Goal: Task Accomplishment & Management: Manage account settings

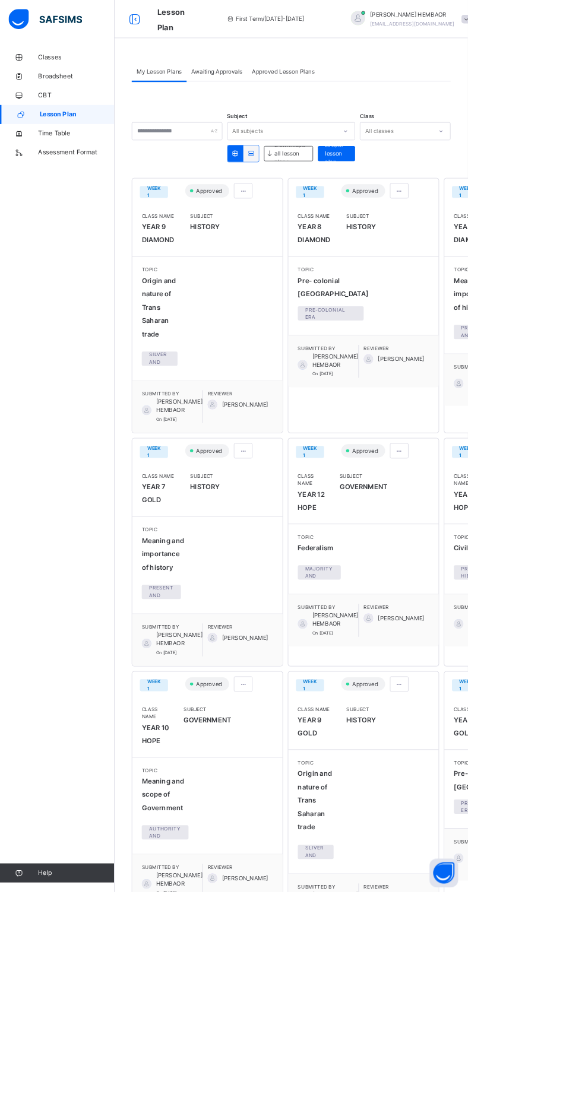
click at [42, 59] on link "Classes" at bounding box center [71, 71] width 143 height 24
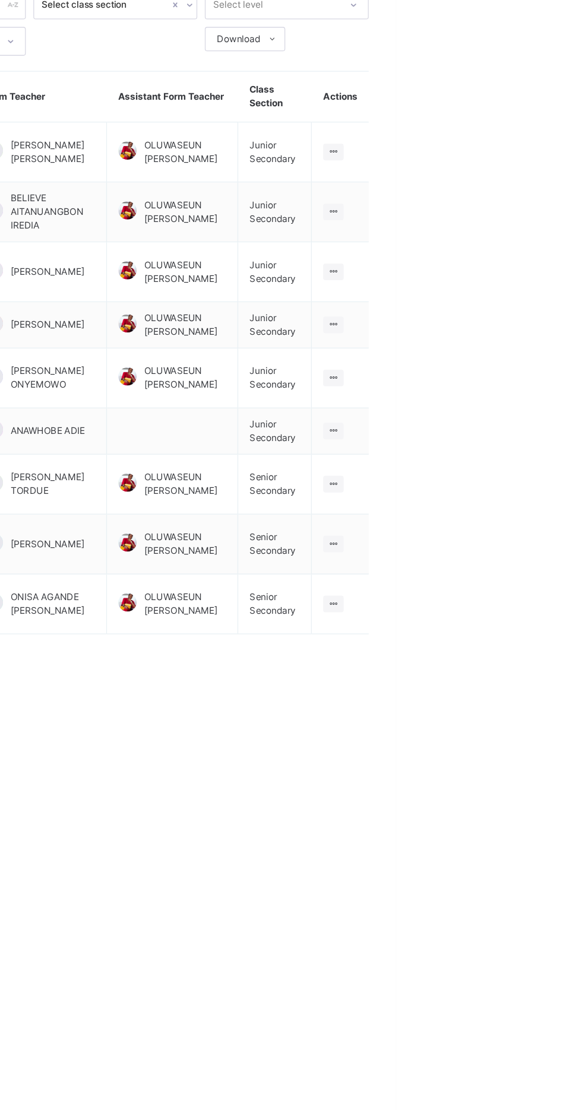
click at [0, 0] on ul "View Class" at bounding box center [0, 0] width 0 height 0
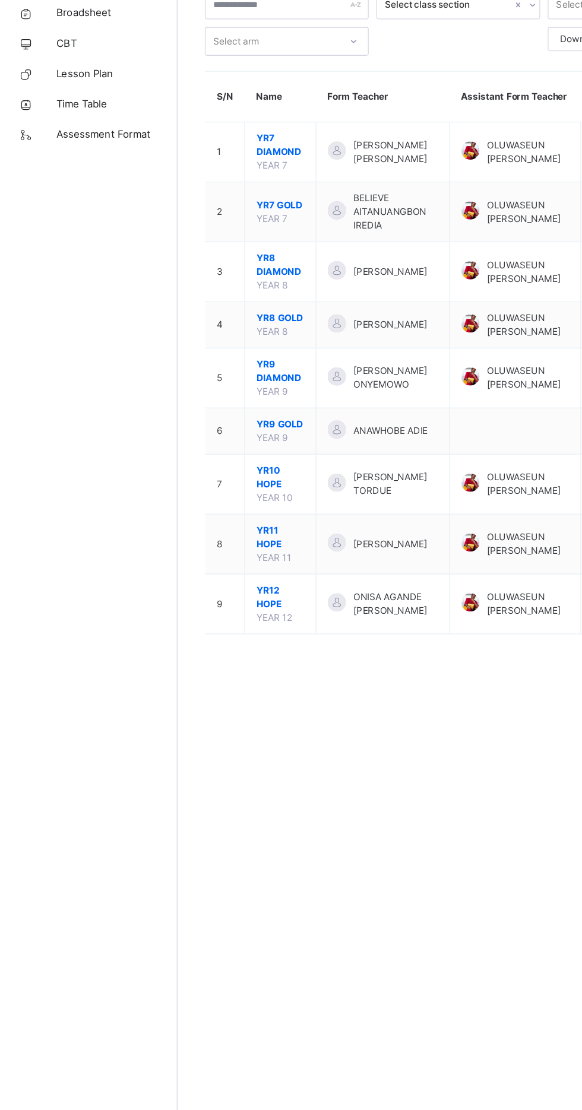
click at [209, 464] on span "YR10 HOPE" at bounding box center [222, 458] width 37 height 21
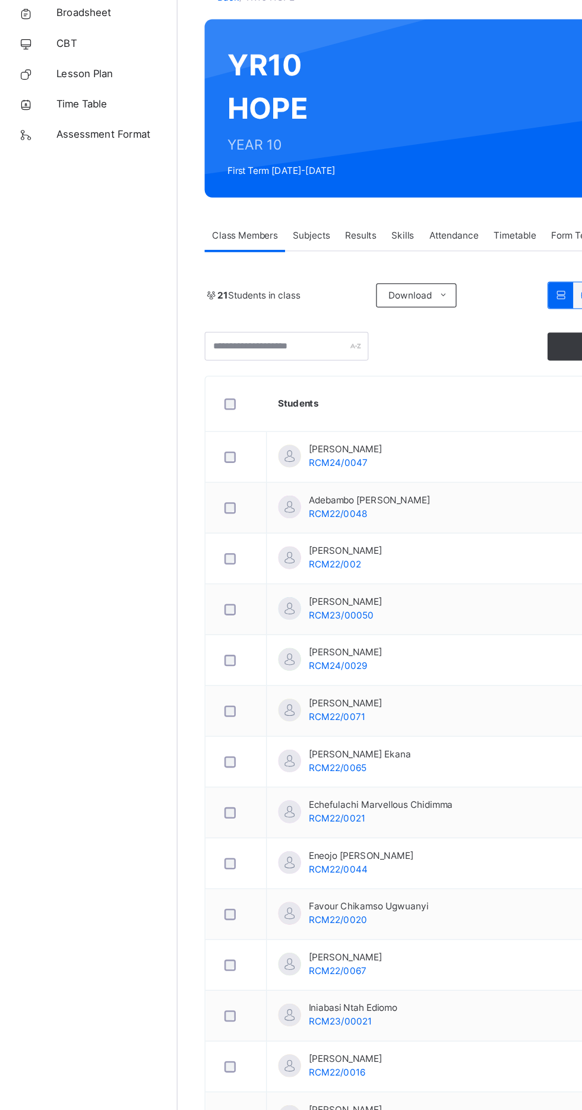
click at [357, 271] on span "Attendance" at bounding box center [359, 269] width 39 height 11
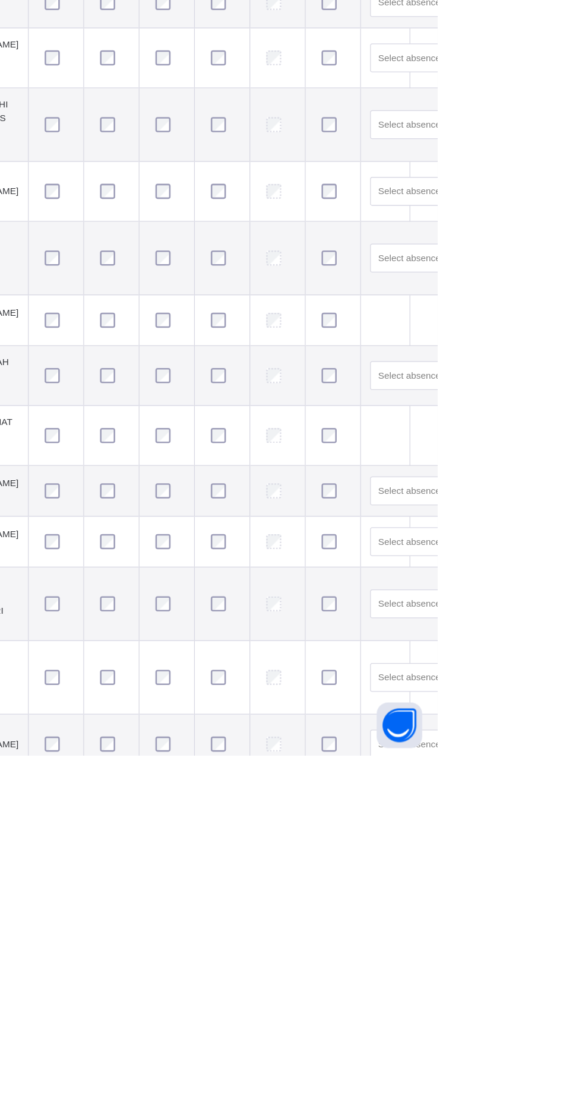
scroll to position [85, 0]
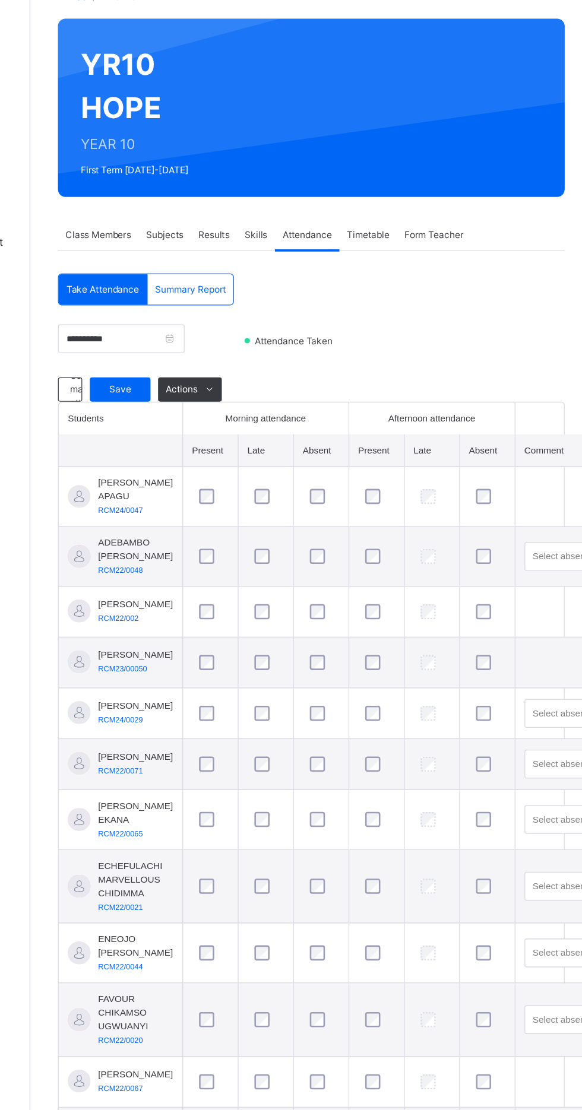
click at [211, 305] on span "Save" at bounding box center [213, 305] width 30 height 11
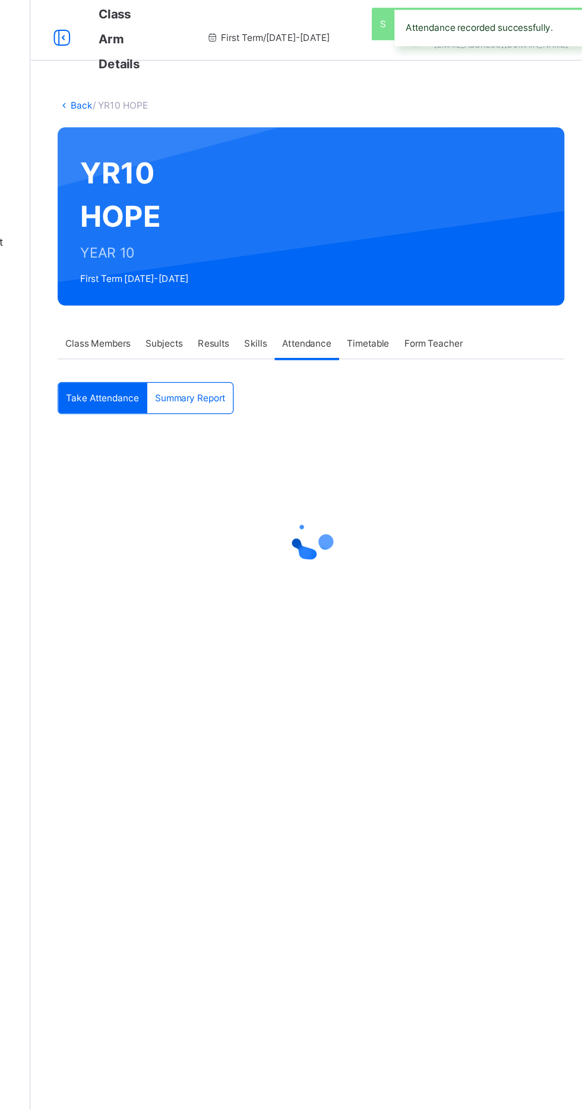
scroll to position [0, 0]
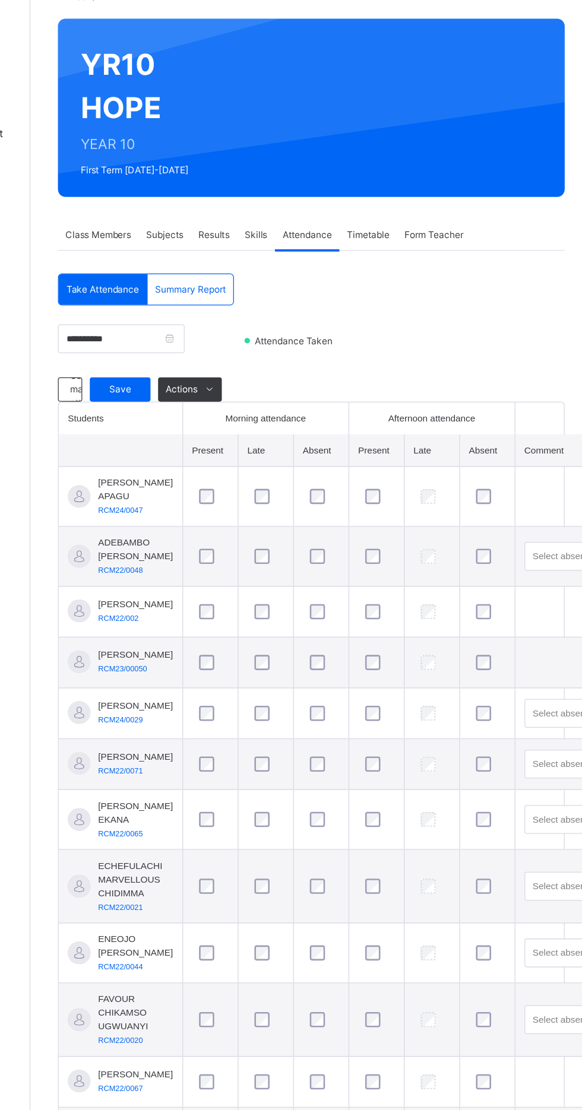
click at [414, 269] on span "Timetable" at bounding box center [406, 269] width 33 height 11
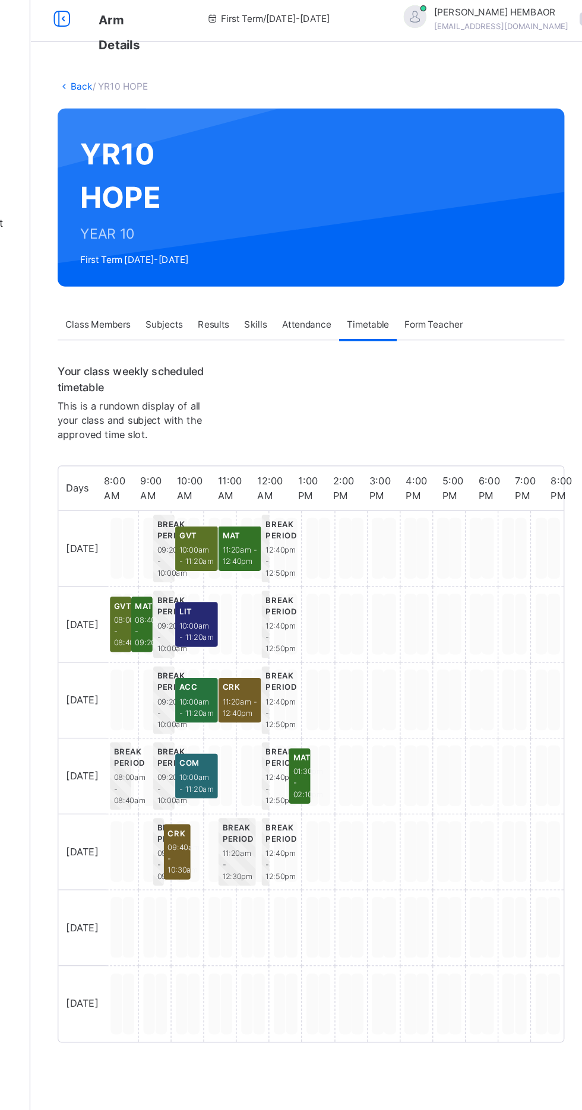
click at [465, 276] on div "Form Teacher" at bounding box center [458, 269] width 58 height 24
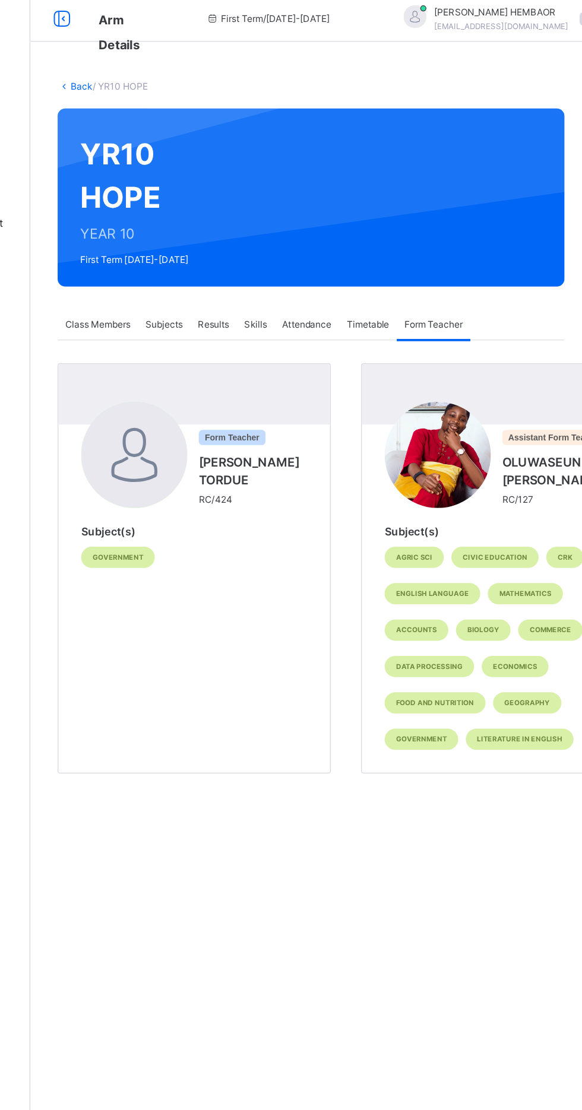
click at [227, 381] on div at bounding box center [223, 371] width 83 height 83
click at [267, 268] on div "Subjects" at bounding box center [247, 269] width 41 height 24
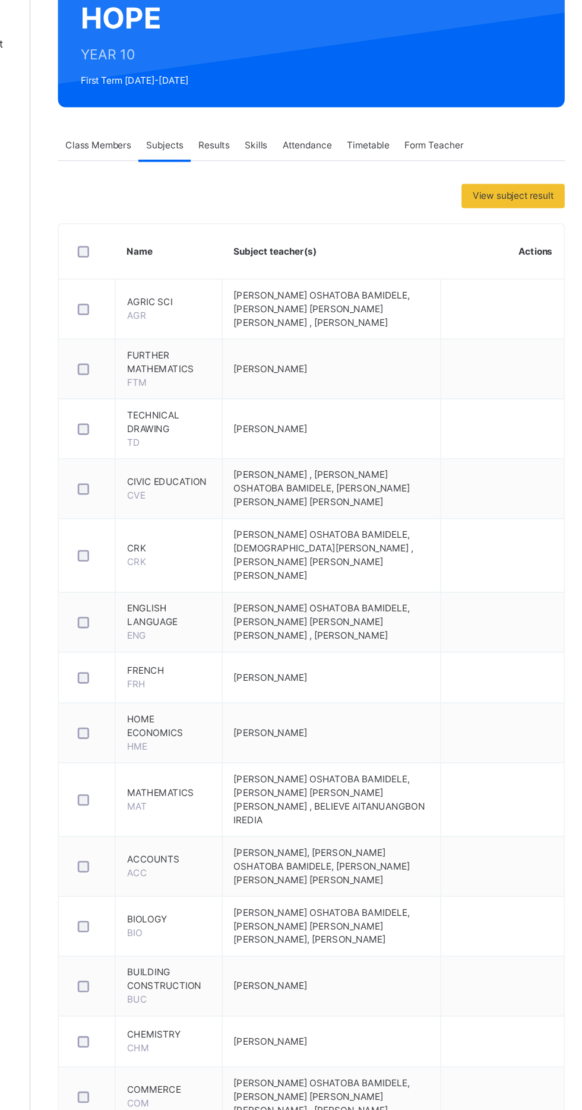
click at [295, 270] on span "Results" at bounding box center [286, 269] width 24 height 11
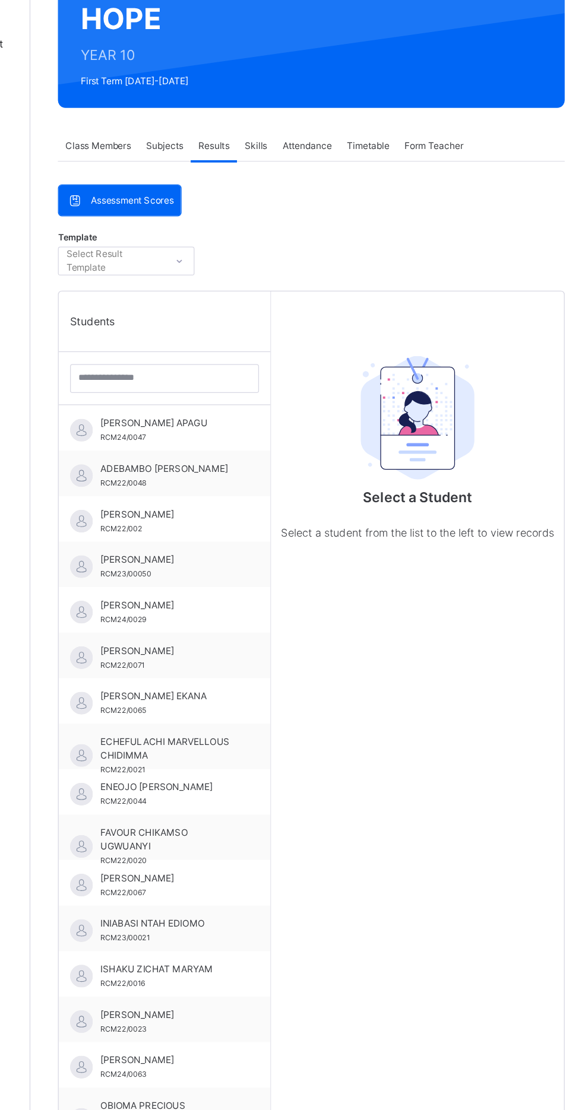
click at [327, 270] on span "Skills" at bounding box center [319, 269] width 18 height 11
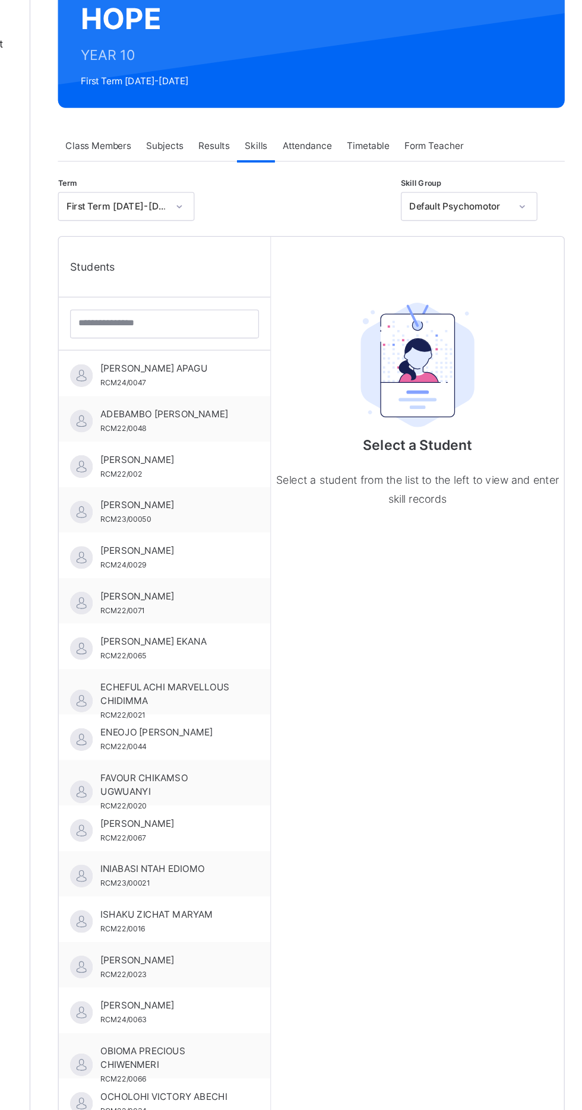
click at [381, 266] on div "Attendance" at bounding box center [359, 269] width 50 height 24
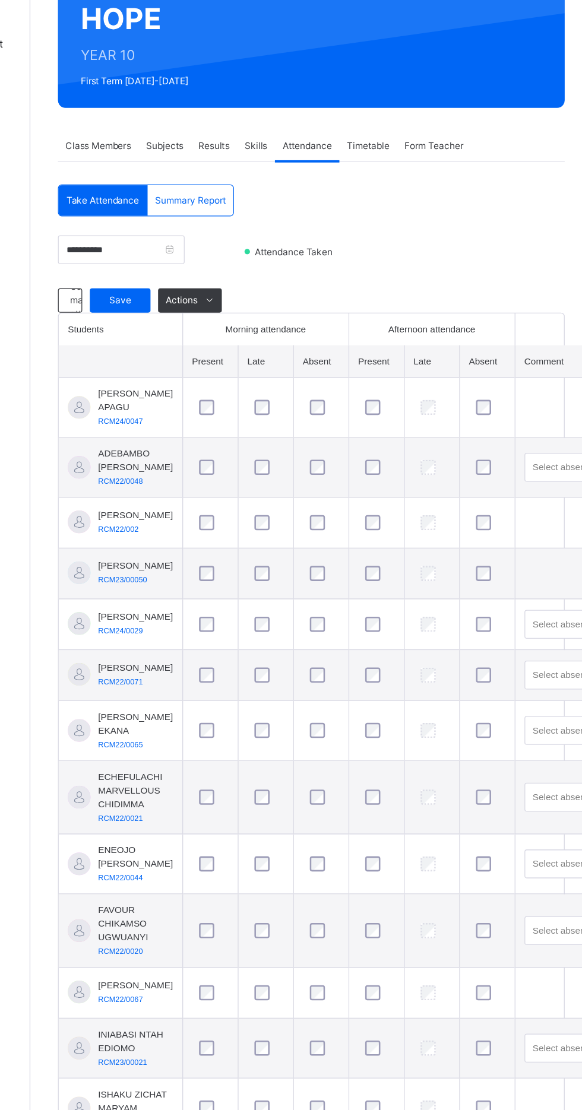
click at [283, 390] on icon at bounding box center [282, 390] width 9 height 10
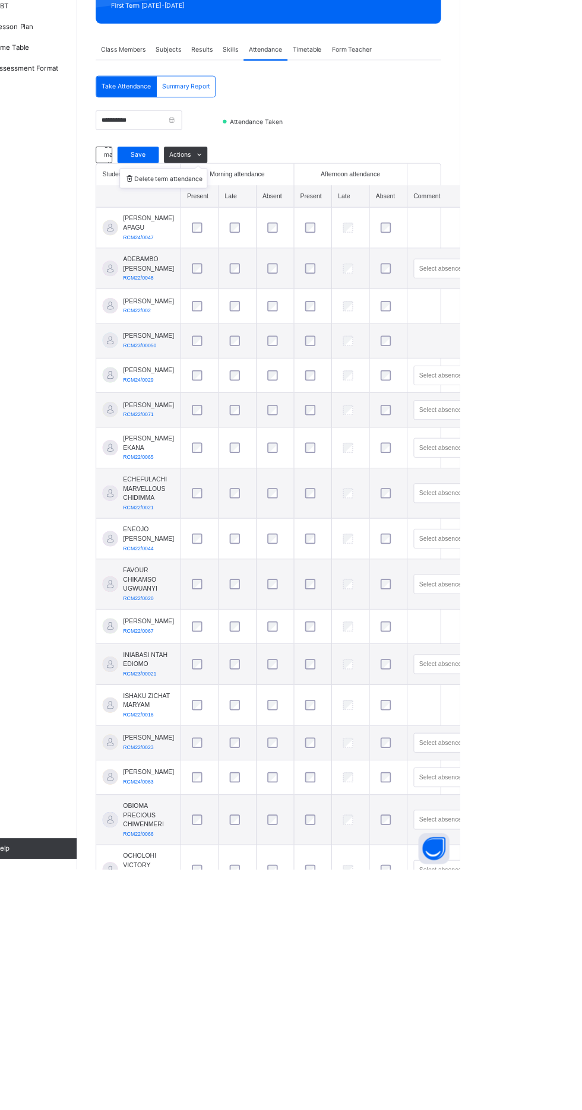
scroll to position [8, 0]
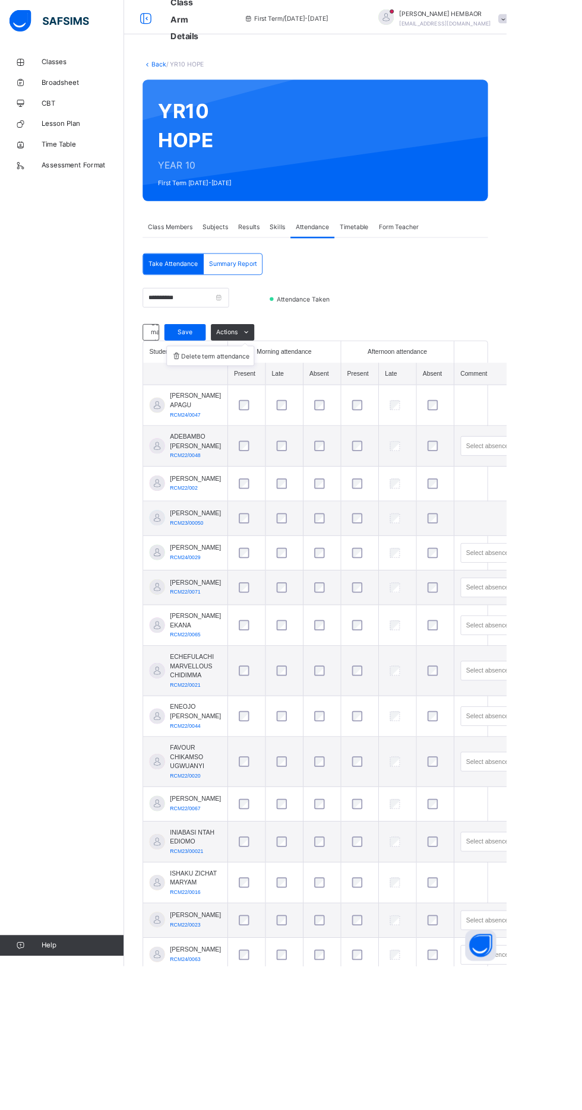
click at [55, 118] on span "CBT" at bounding box center [95, 119] width 95 height 12
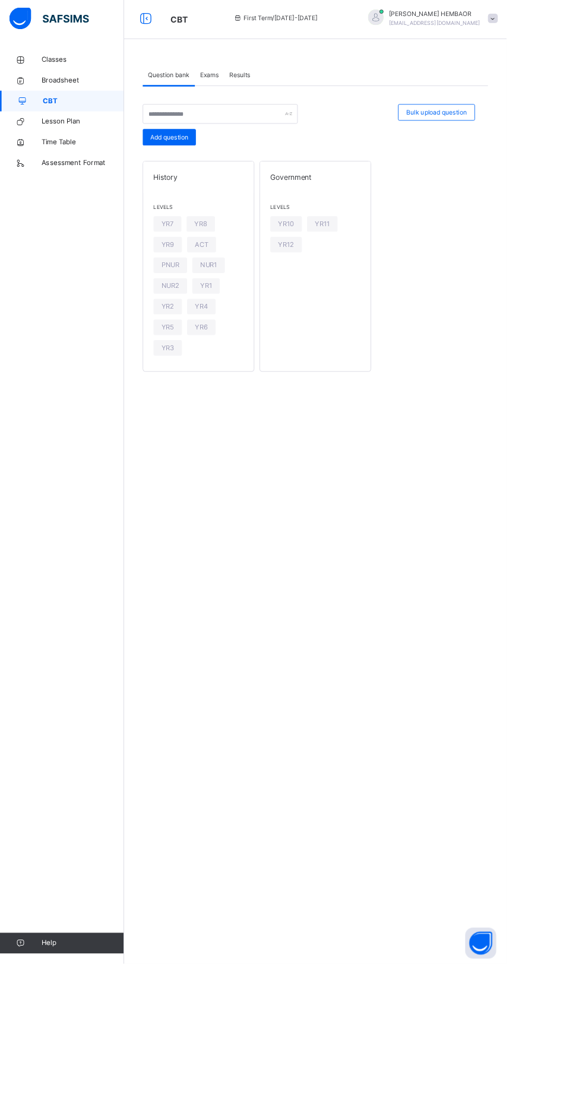
click at [53, 68] on span "Classes" at bounding box center [95, 71] width 95 height 12
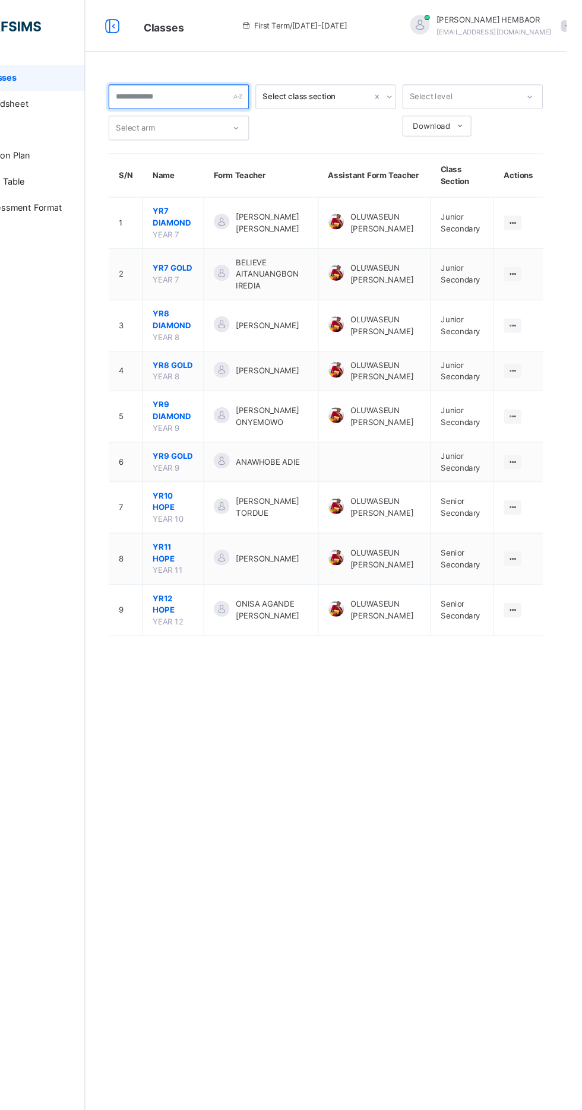
click at [281, 85] on div at bounding box center [228, 88] width 128 height 23
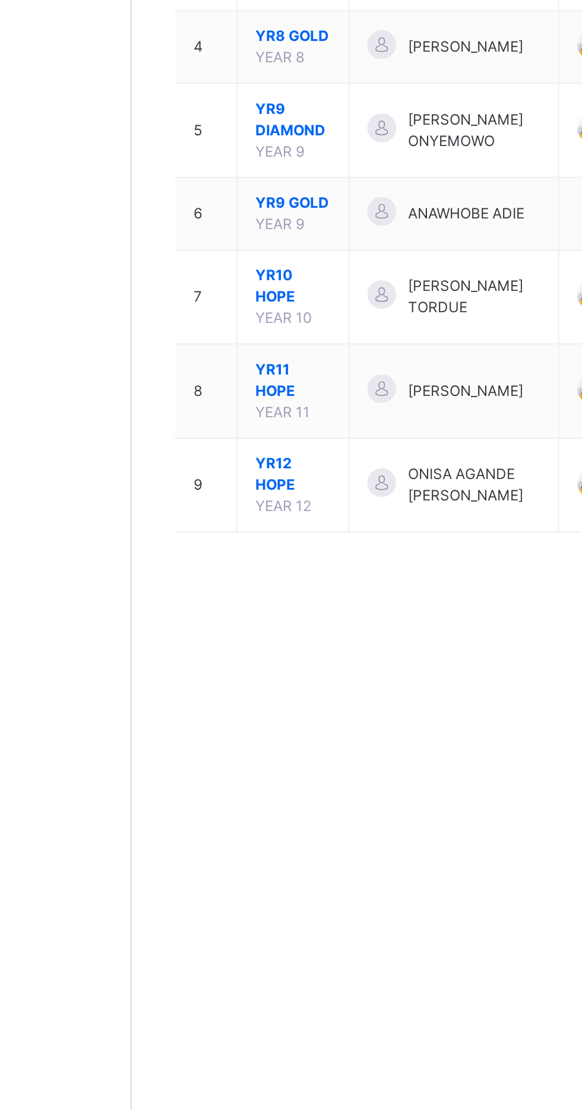
click at [214, 463] on span "YR10 HOPE" at bounding box center [222, 458] width 37 height 21
